Goal: Information Seeking & Learning: Check status

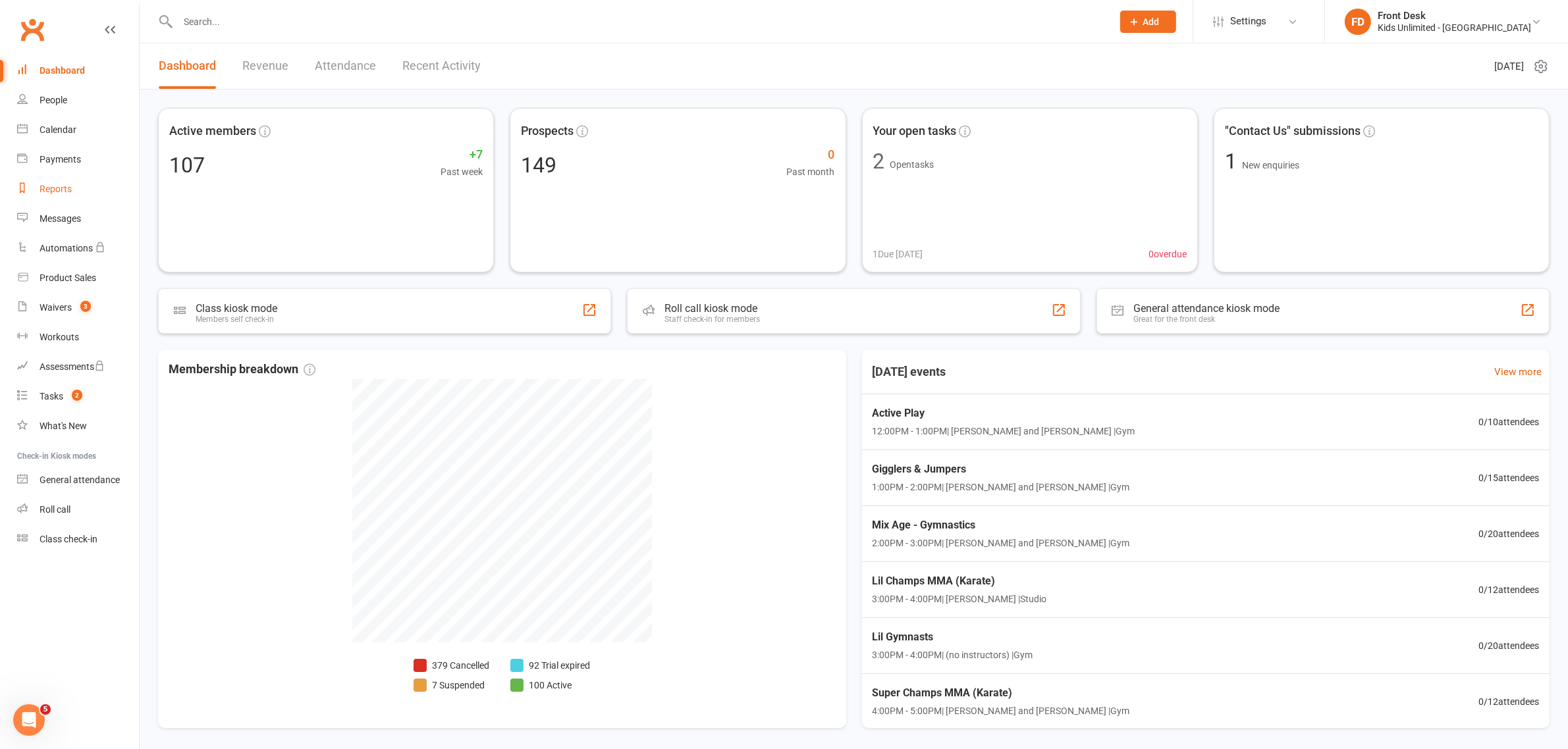
click at [64, 189] on div "Reports" at bounding box center [56, 188] width 32 height 10
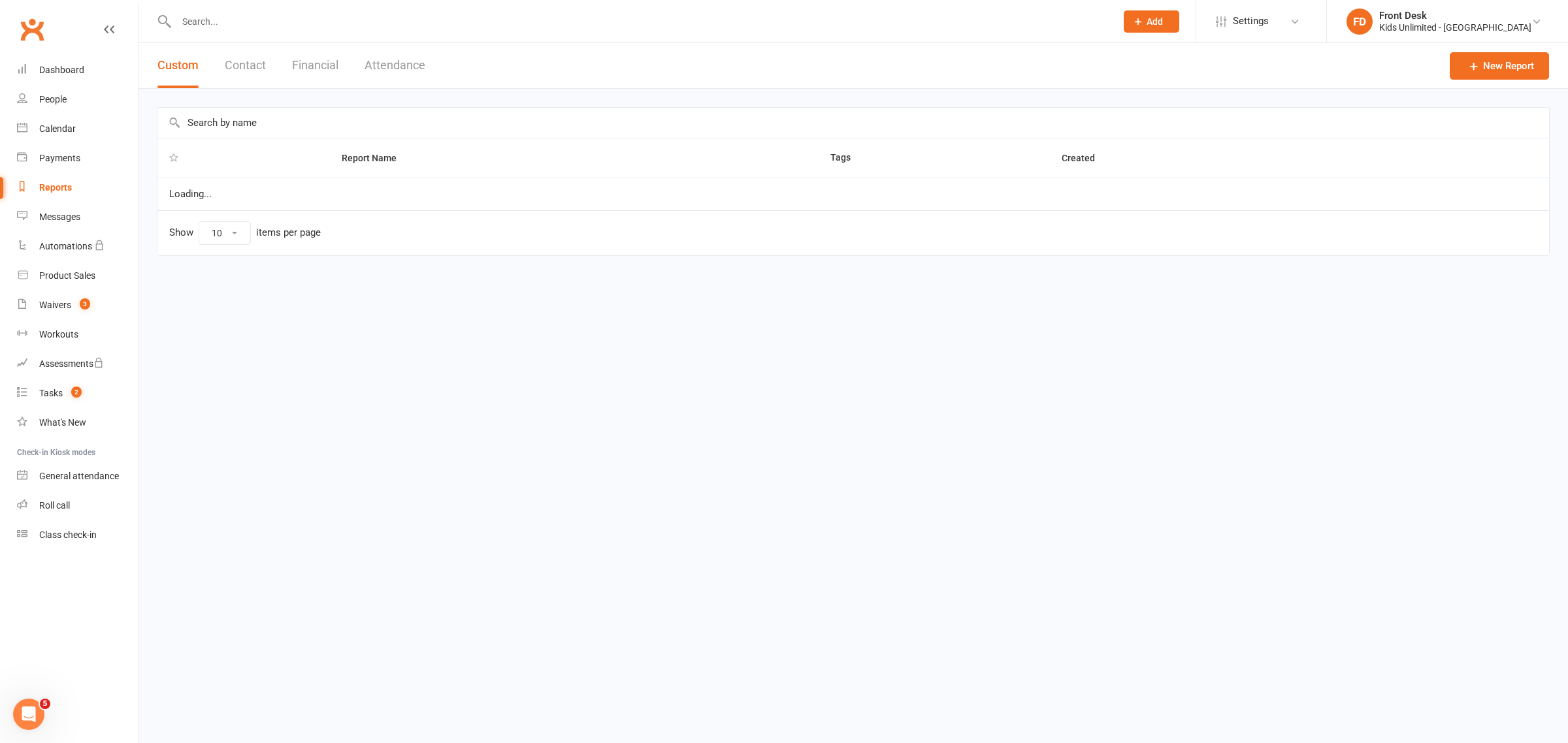
select select "100"
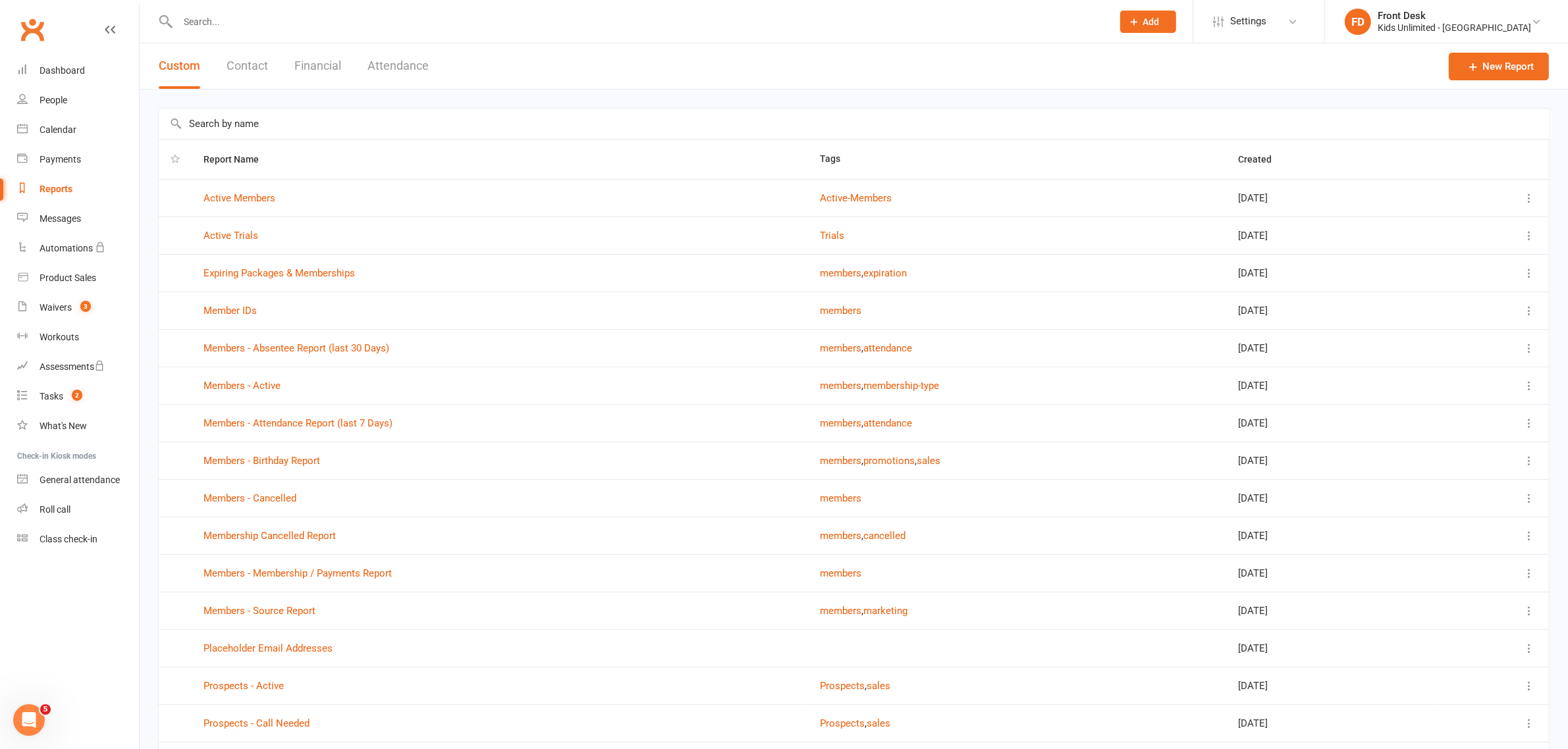
click at [297, 62] on button "Financial" at bounding box center [317, 66] width 46 height 45
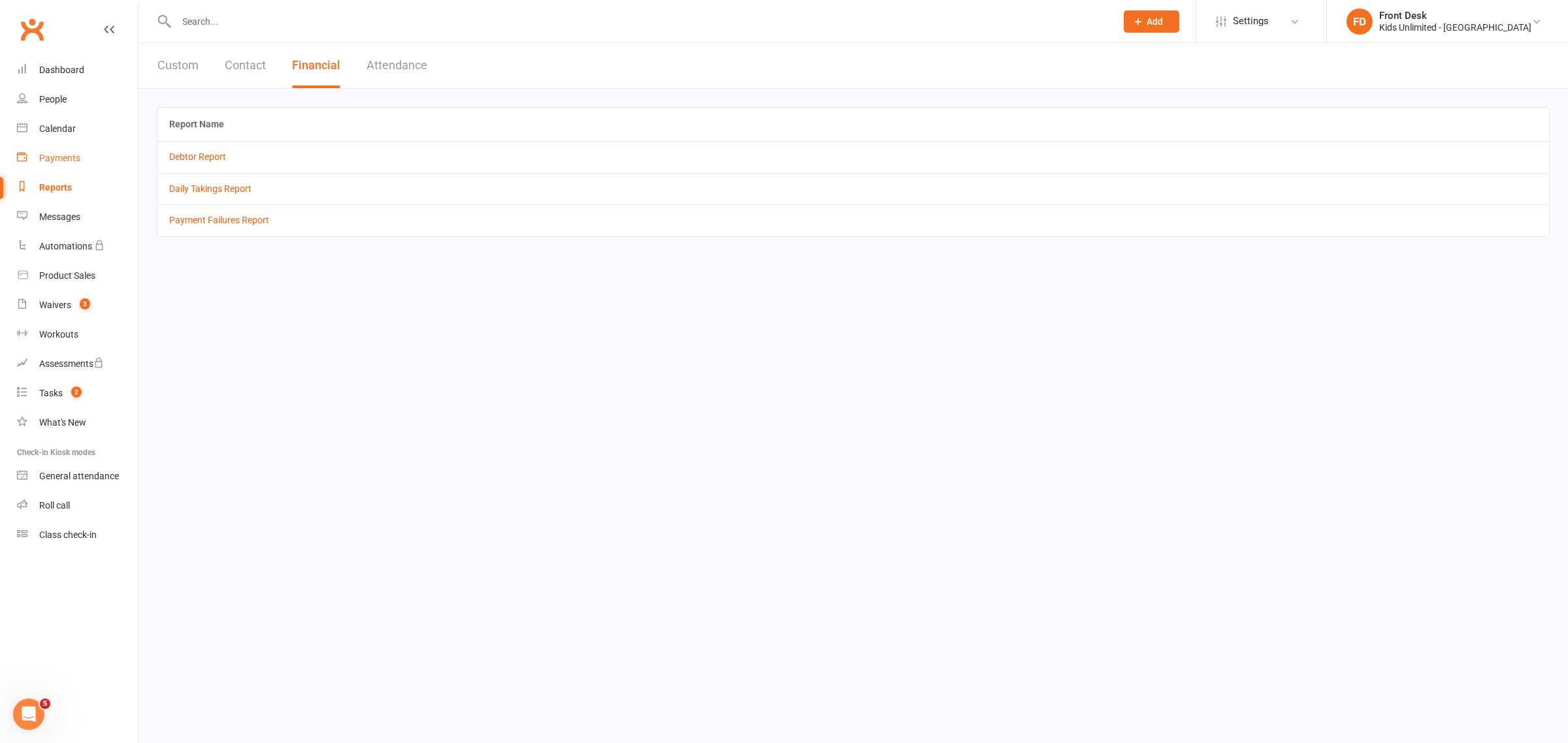
click at [62, 161] on div "Payments" at bounding box center [60, 157] width 41 height 10
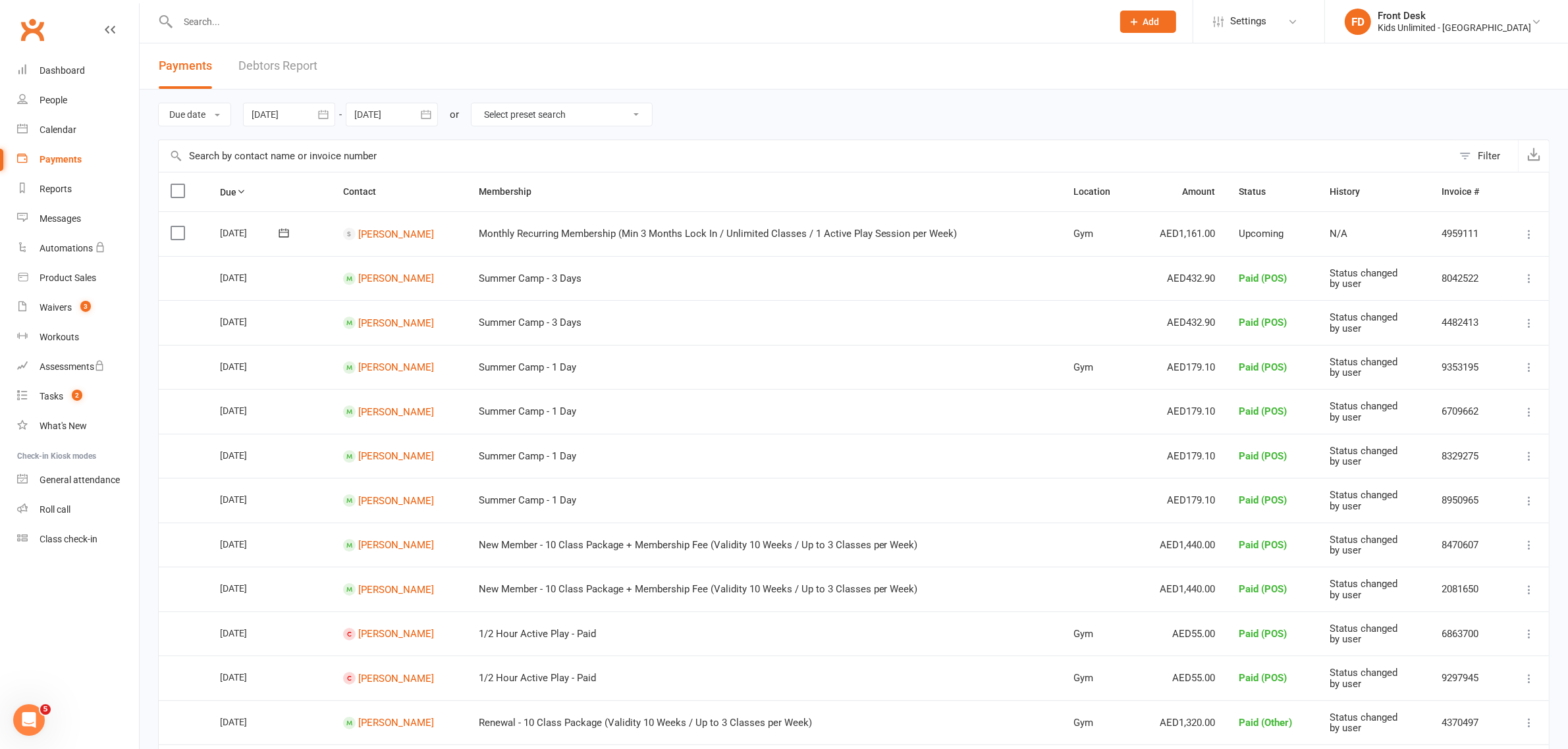
click at [324, 112] on icon "button" at bounding box center [323, 114] width 13 height 13
click at [353, 191] on span "01" at bounding box center [354, 196] width 10 height 10
type input "[DATE]"
click at [426, 113] on icon "button" at bounding box center [426, 114] width 13 height 13
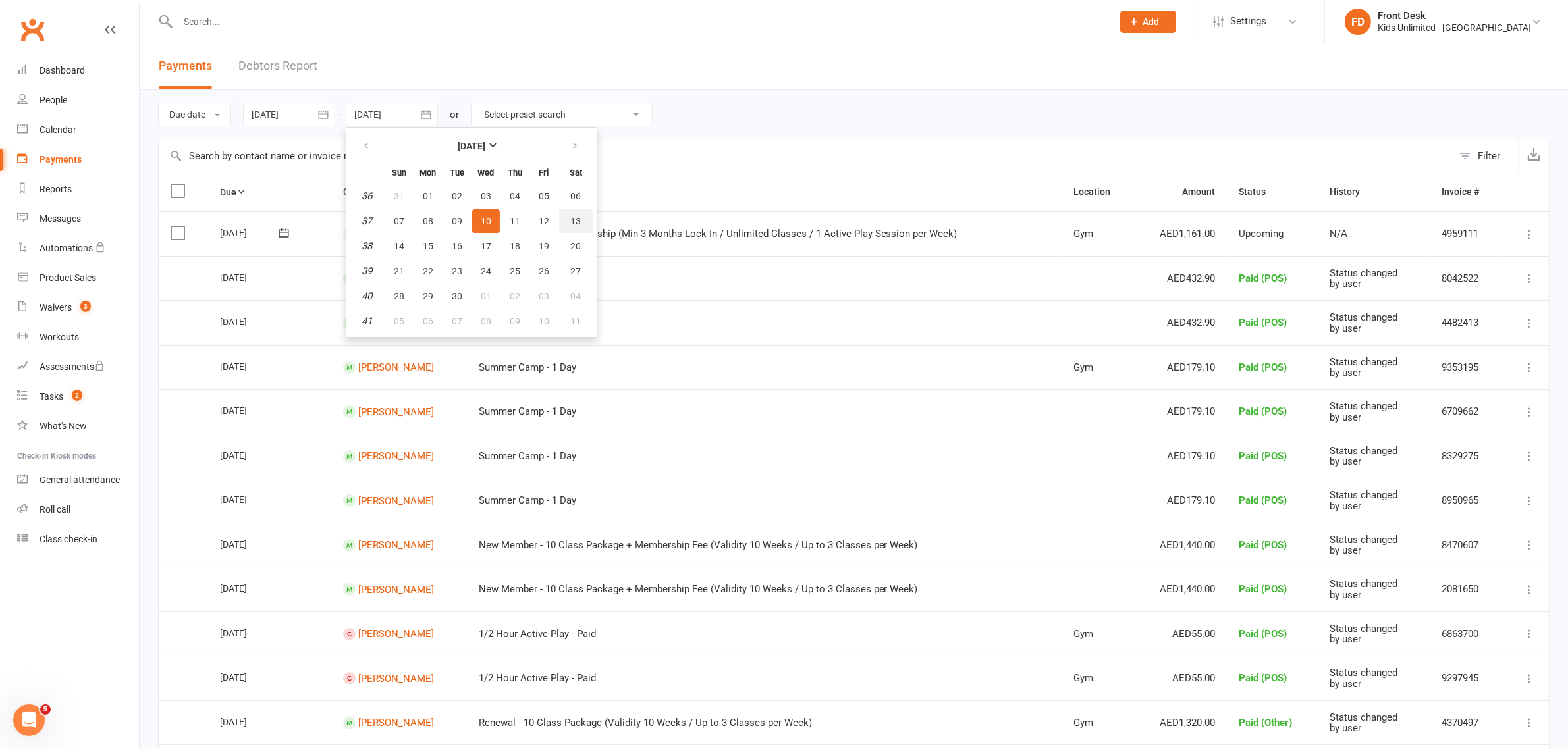
click at [571, 219] on span "13" at bounding box center [576, 221] width 10 height 10
type input "[DATE]"
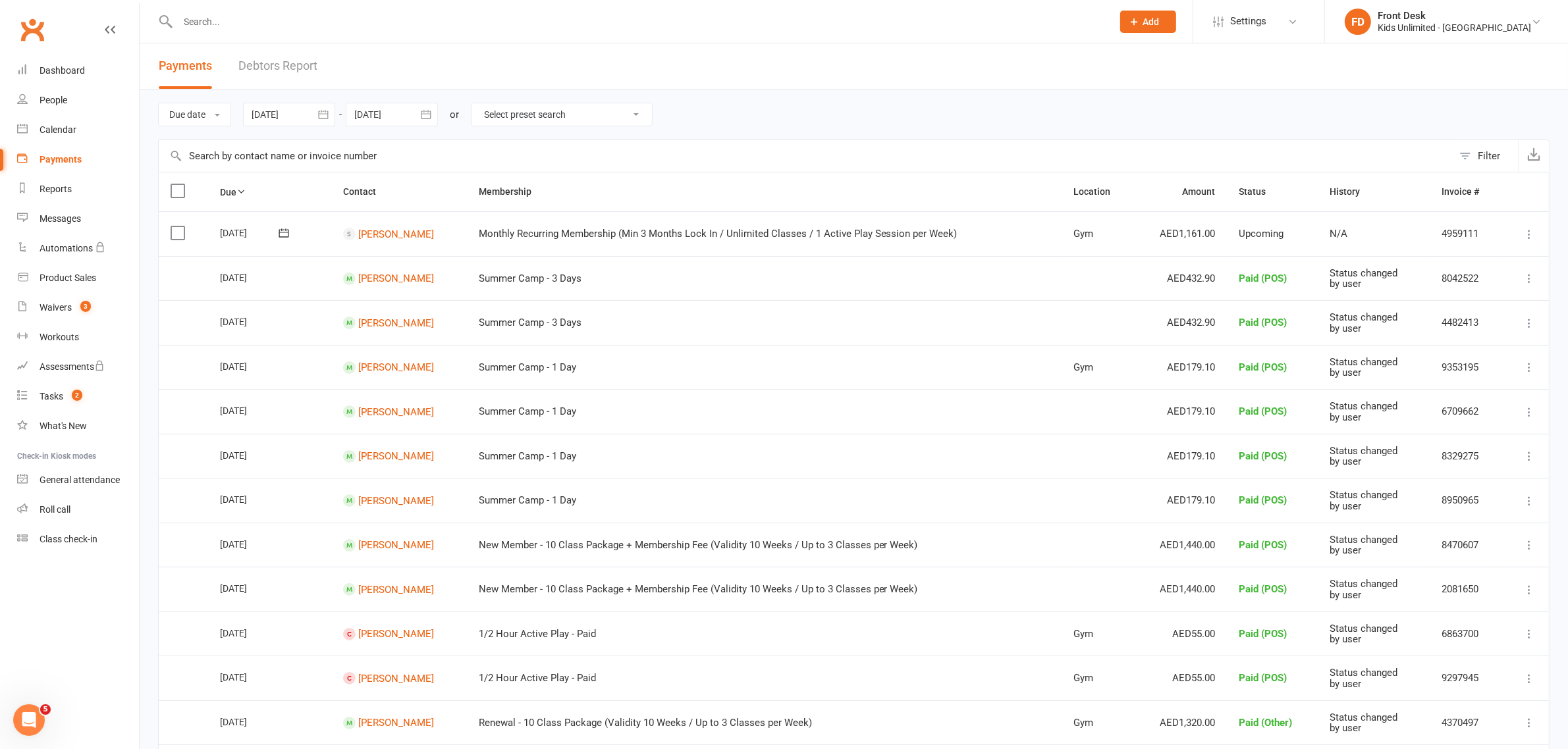
click at [1486, 155] on div "Filter" at bounding box center [1489, 156] width 22 height 16
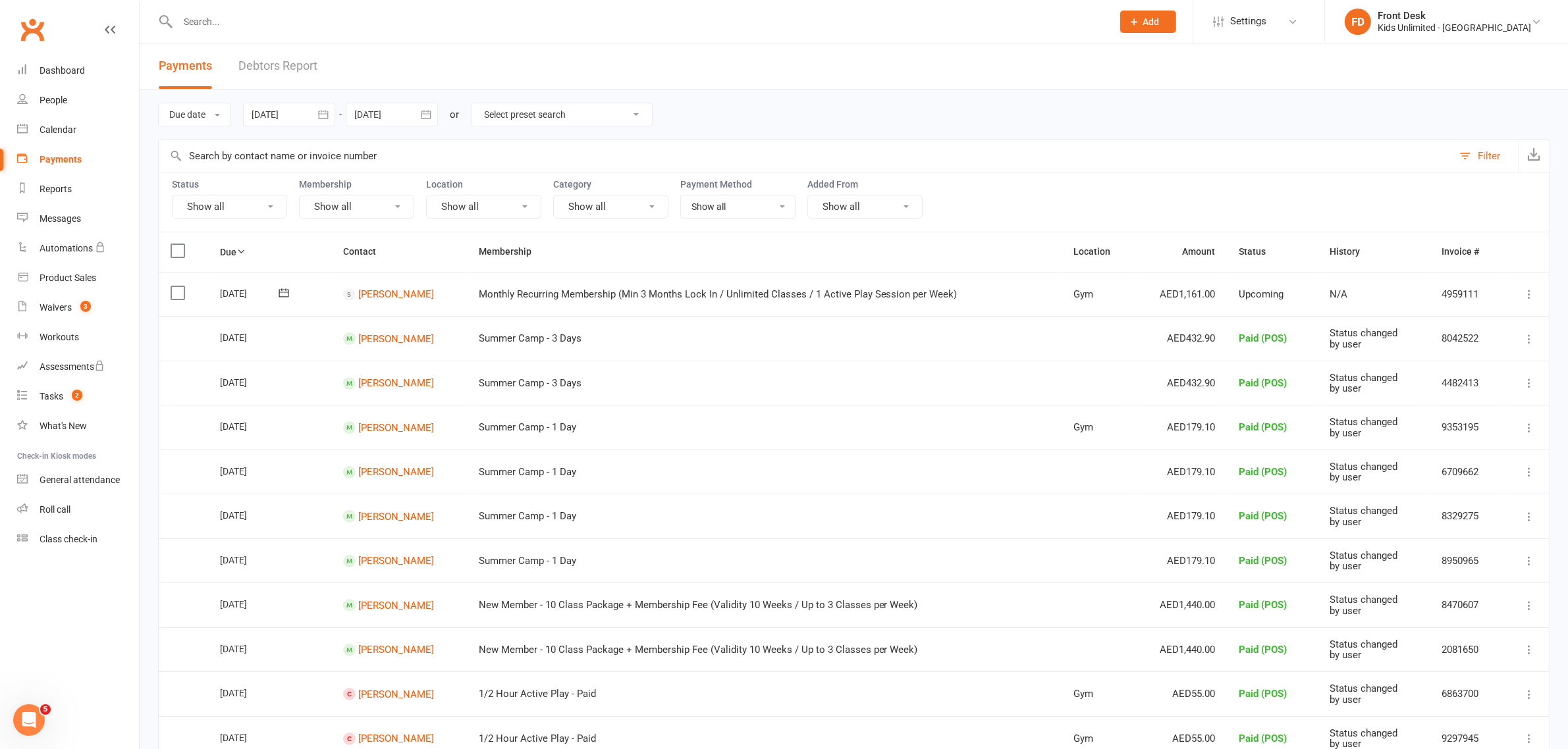
click at [1485, 150] on div "Filter" at bounding box center [1489, 156] width 22 height 16
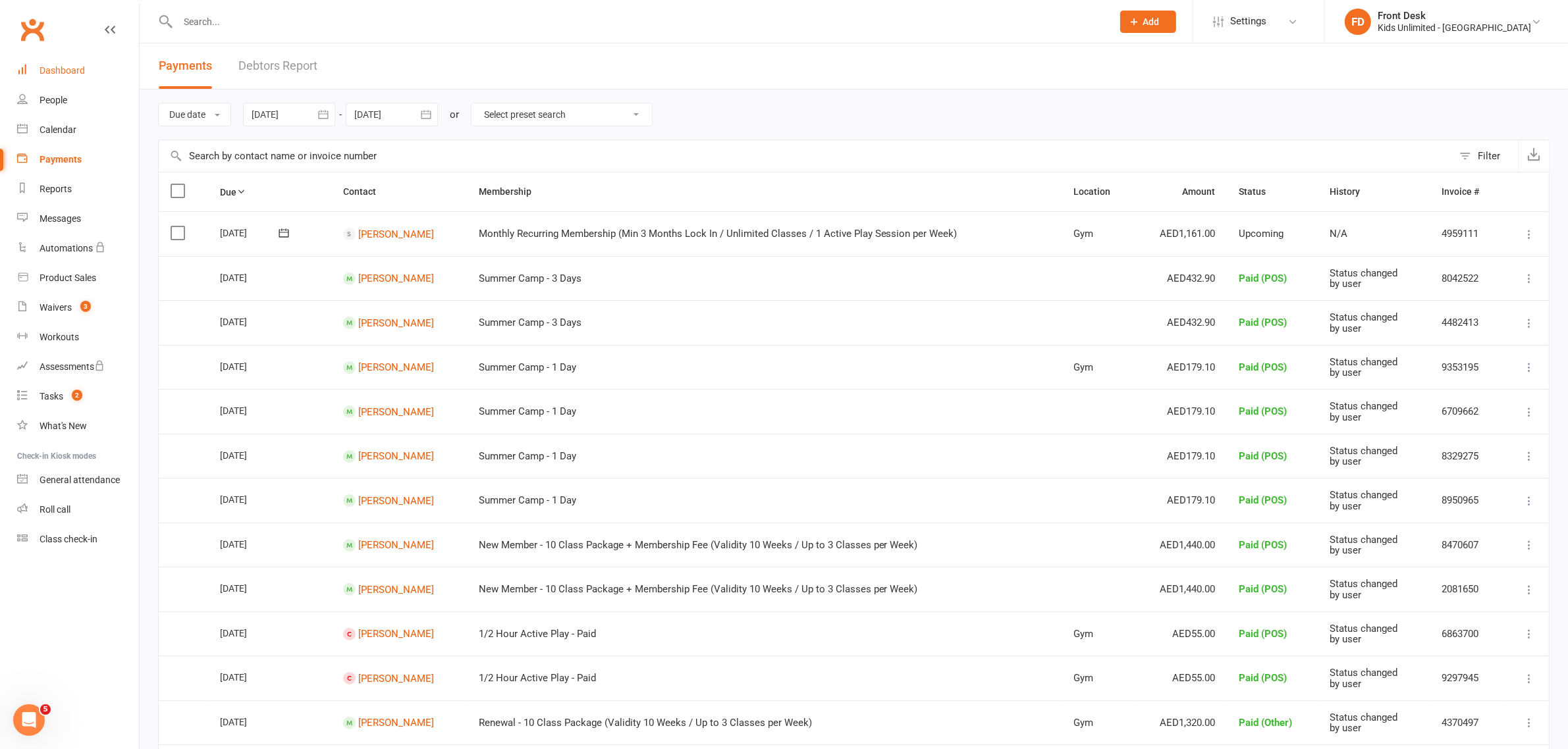
click at [59, 71] on div "Dashboard" at bounding box center [62, 70] width 45 height 10
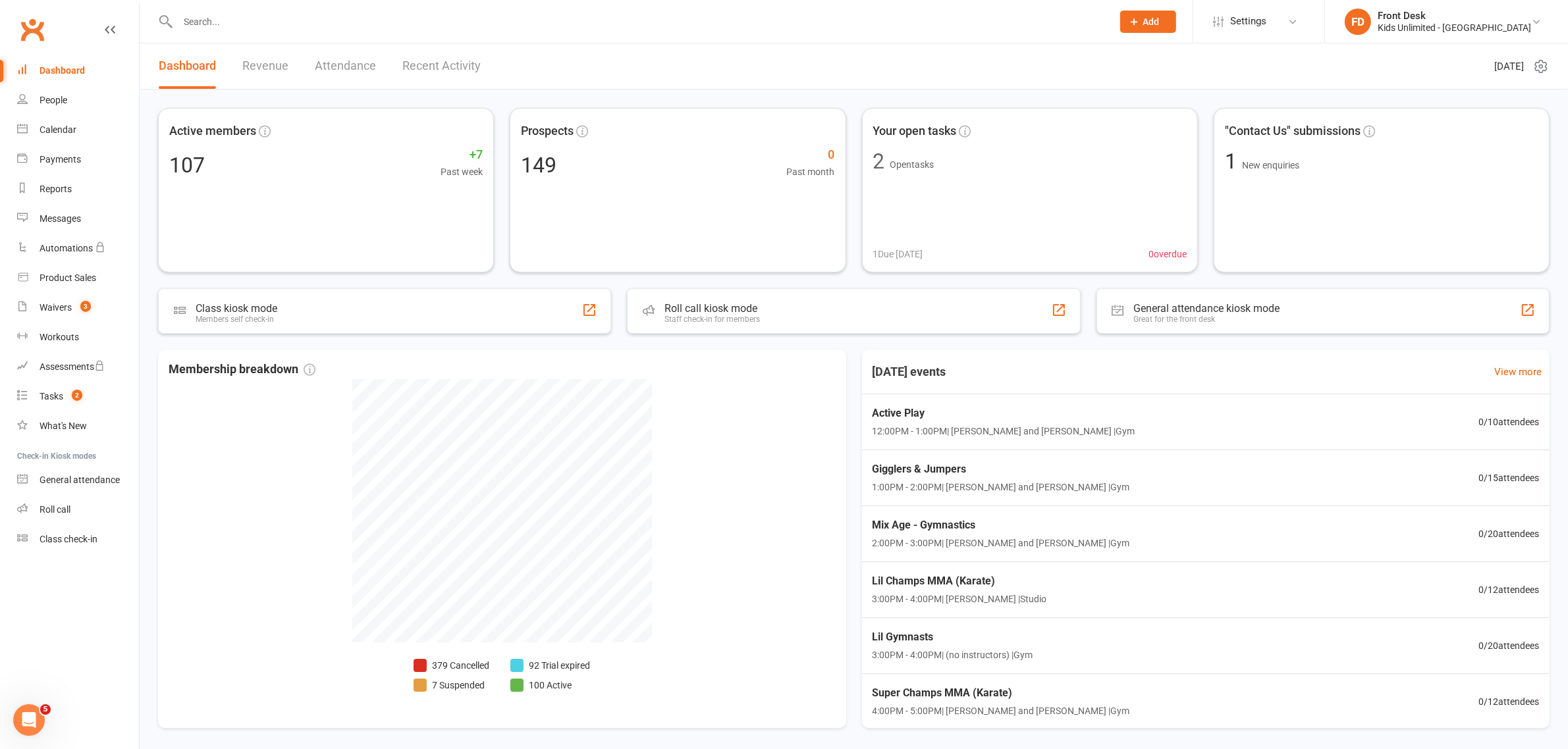
click at [273, 67] on link "Revenue" at bounding box center [266, 66] width 46 height 45
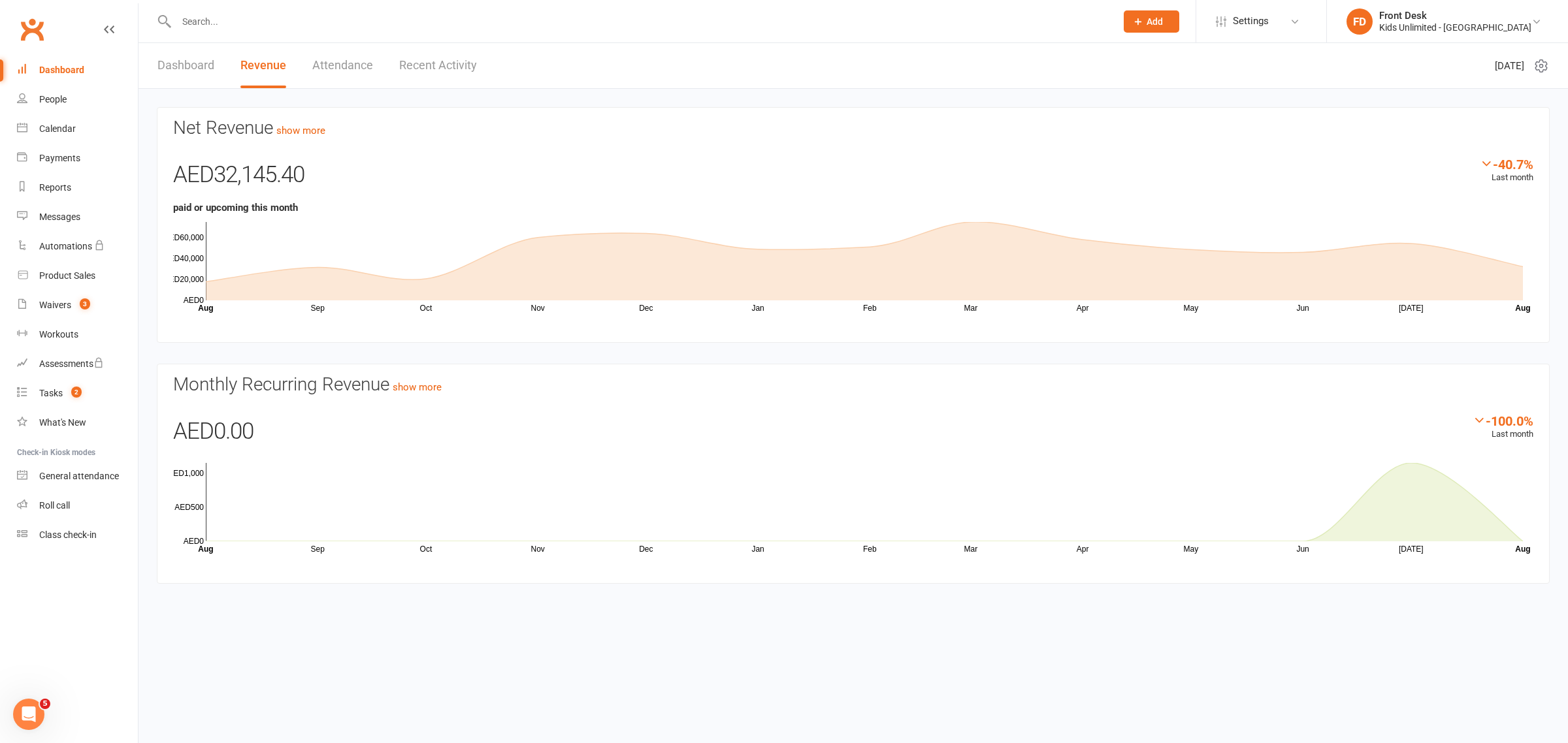
click at [931, 260] on icon at bounding box center [864, 261] width 1317 height 78
